Goal: Information Seeking & Learning: Learn about a topic

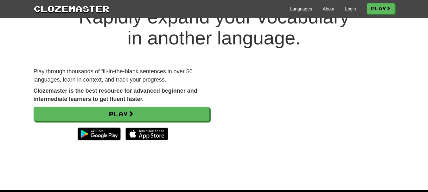
scroll to position [32, 0]
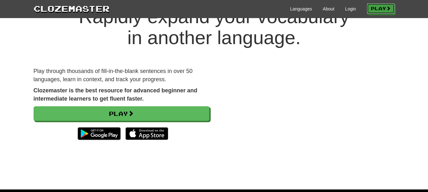
click at [377, 9] on link "Play" at bounding box center [381, 8] width 28 height 11
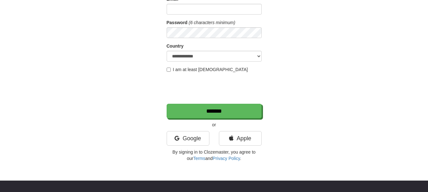
scroll to position [82, 0]
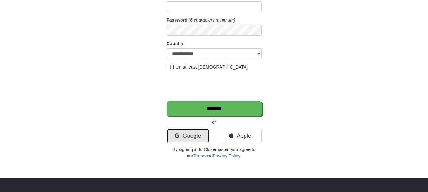
click at [200, 142] on link "Google" at bounding box center [188, 135] width 43 height 15
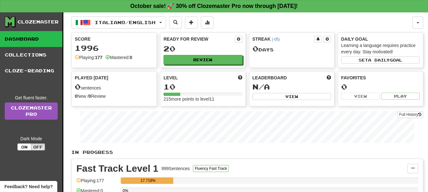
scroll to position [10, 0]
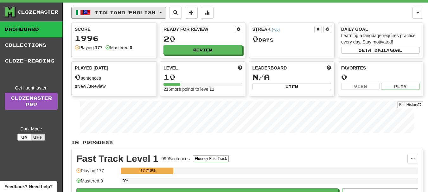
click at [152, 9] on button "Italiano / English" at bounding box center [118, 13] width 95 height 12
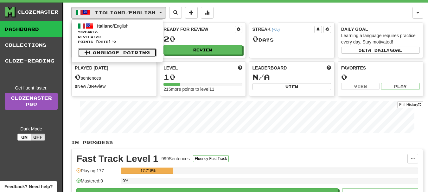
click at [130, 51] on link "Language Pairing" at bounding box center [117, 52] width 79 height 9
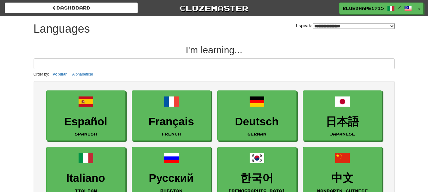
select select "*******"
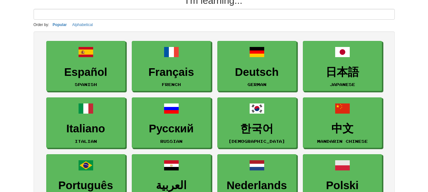
scroll to position [57, 0]
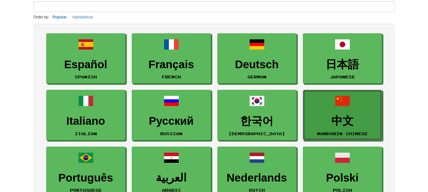
click at [315, 109] on link "中文 Mandarin Chinese" at bounding box center [342, 115] width 79 height 50
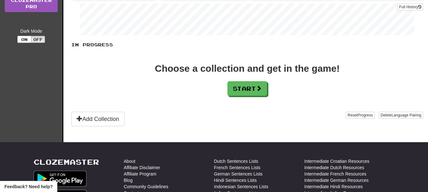
scroll to position [108, 0]
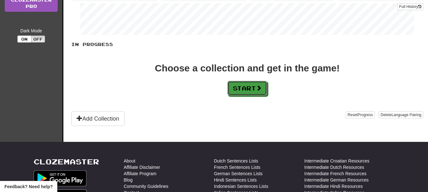
click at [252, 81] on button "Start" at bounding box center [247, 88] width 40 height 15
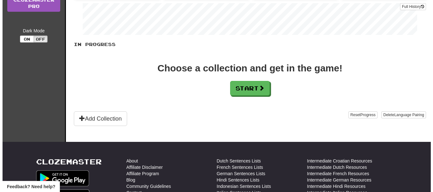
scroll to position [0, 0]
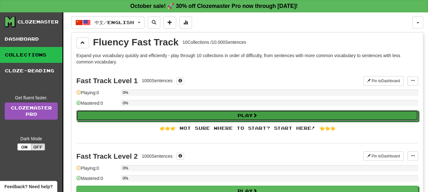
click at [226, 111] on button "Play" at bounding box center [247, 115] width 342 height 11
select select "**"
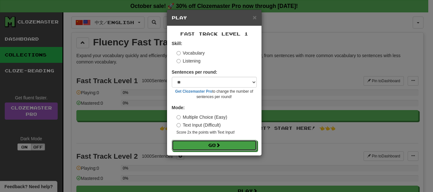
click at [227, 148] on button "Go" at bounding box center [214, 145] width 85 height 11
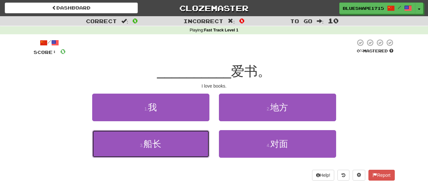
click at [169, 143] on button "3 . 船长" at bounding box center [150, 144] width 117 height 28
